Goal: Task Accomplishment & Management: Use online tool/utility

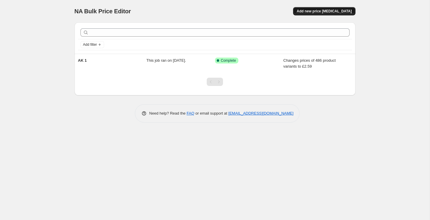
click at [325, 10] on span "Add new price change job" at bounding box center [324, 11] width 55 height 5
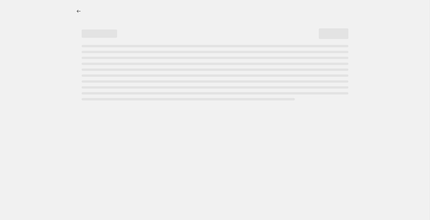
select select "percentage"
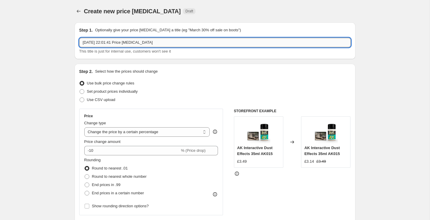
click at [127, 43] on input "31 Aug 2025, 22:01:41 Price change job" at bounding box center [214, 42] width 271 height 9
type input "Fulgrim"
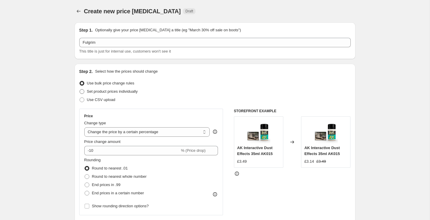
click at [83, 92] on span at bounding box center [82, 91] width 5 height 5
click at [80, 90] on input "Set product prices individually" at bounding box center [80, 89] width 0 height 0
radio input "true"
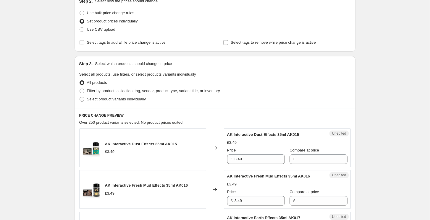
scroll to position [71, 0]
click at [82, 99] on span at bounding box center [82, 98] width 5 height 5
click at [80, 97] on input "Select product variants individually" at bounding box center [80, 96] width 0 height 0
radio input "true"
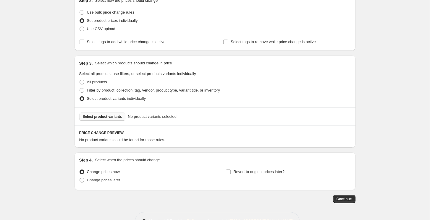
click at [107, 117] on span "Select product variants" at bounding box center [102, 116] width 39 height 5
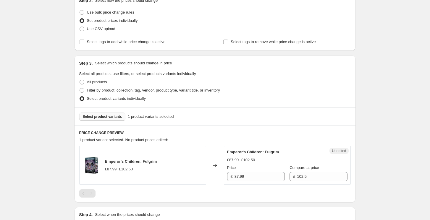
click at [59, 94] on div "Create new price change job. This page is ready Create new price change job Dra…" at bounding box center [215, 111] width 430 height 365
click at [48, 98] on div "Create new price change job. This page is ready Create new price change job Dra…" at bounding box center [215, 111] width 430 height 365
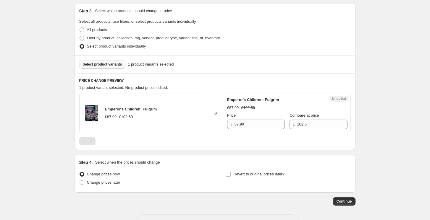
scroll to position [145, 0]
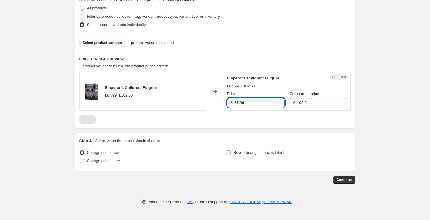
click at [246, 101] on input "87.99" at bounding box center [259, 102] width 50 height 9
type input "79.99"
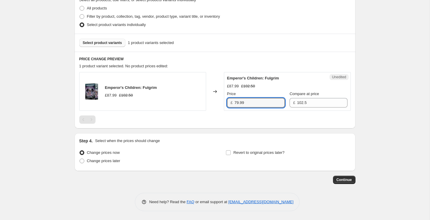
click at [53, 98] on div "Create new price change job. This page is ready Create new price change job Dra…" at bounding box center [215, 37] width 430 height 365
click at [229, 153] on input "Revert to original prices later?" at bounding box center [228, 152] width 5 height 5
checkbox input "true"
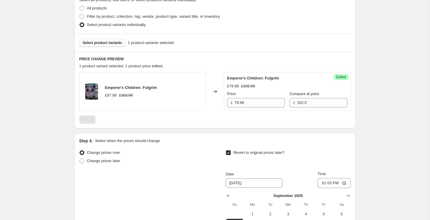
click at [35, 124] on div "Create new price change job. This page is ready Create new price change job Dra…" at bounding box center [215, 88] width 430 height 466
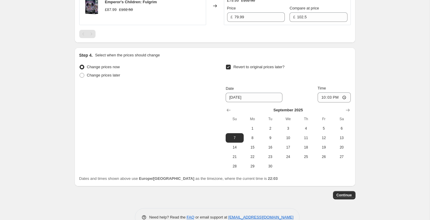
scroll to position [231, 0]
click at [236, 158] on span "21" at bounding box center [234, 156] width 13 height 5
type input "9/21/2025"
click at [58, 88] on div "Create new price change job. This page is ready Create new price change job Dra…" at bounding box center [215, 2] width 430 height 466
click at [47, 117] on div "Create new price change job. This page is ready Create new price change job Dra…" at bounding box center [215, 2] width 430 height 466
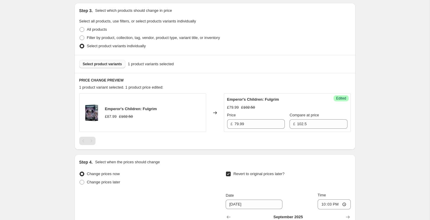
scroll to position [246, 0]
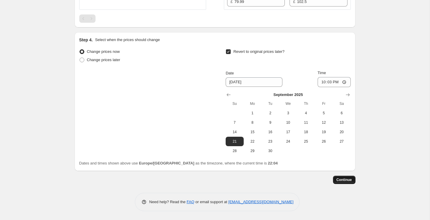
click at [350, 182] on span "Continue" at bounding box center [343, 180] width 15 height 5
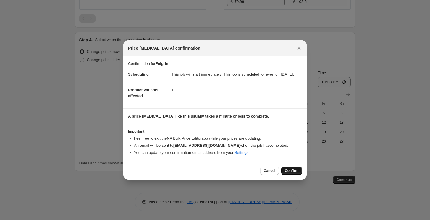
click at [289, 173] on span "Confirm" at bounding box center [292, 171] width 14 height 5
